Goal: Find specific page/section: Find specific page/section

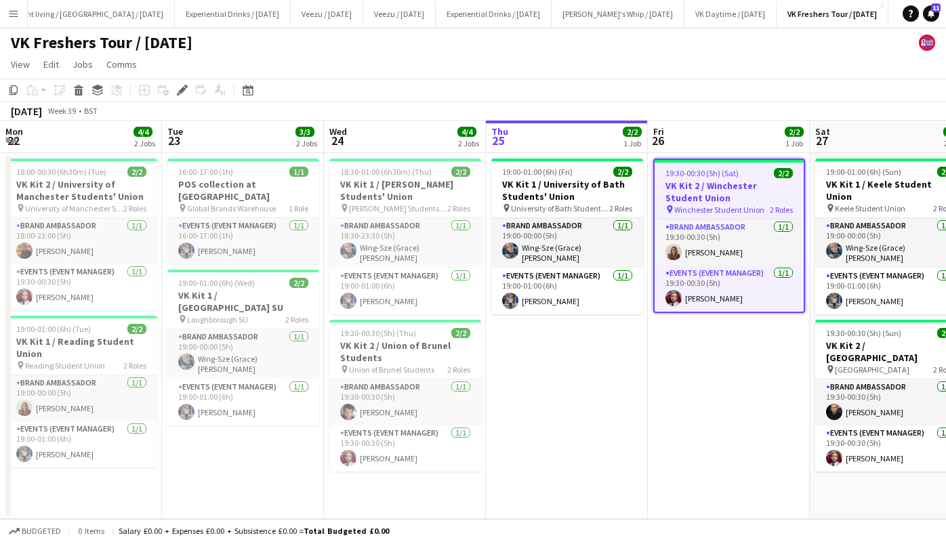
scroll to position [0, 390]
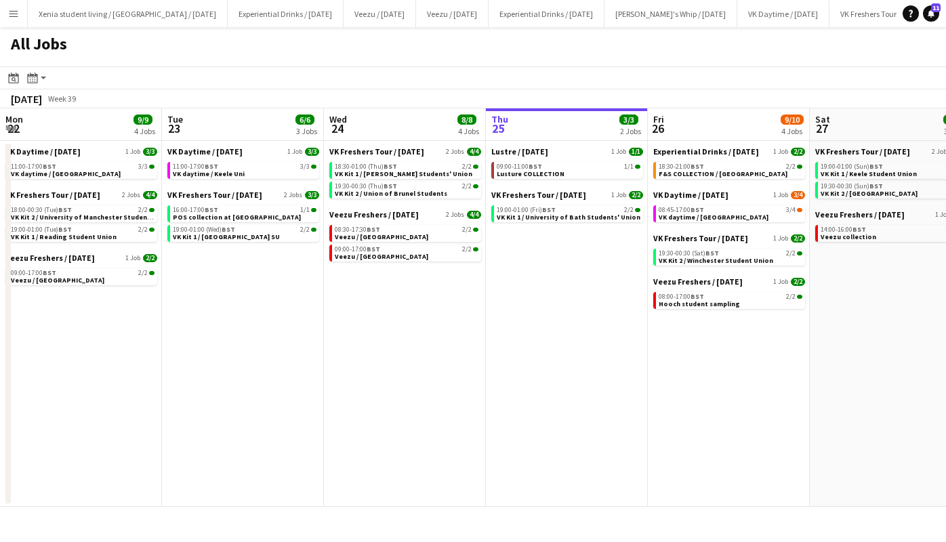
scroll to position [0, 324]
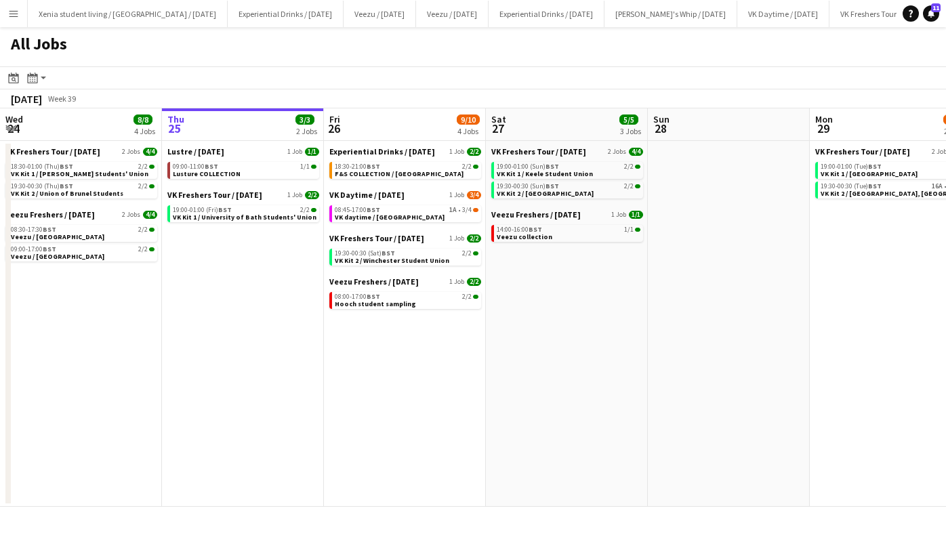
click at [421, 296] on div "08:00-17:00 BST 2/2" at bounding box center [407, 296] width 144 height 7
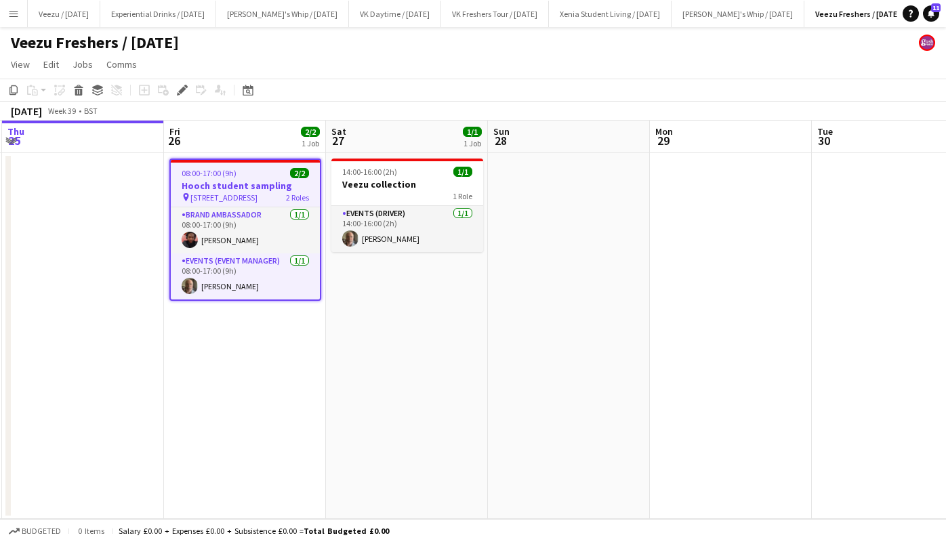
scroll to position [0, 484]
